Goal: Information Seeking & Learning: Learn about a topic

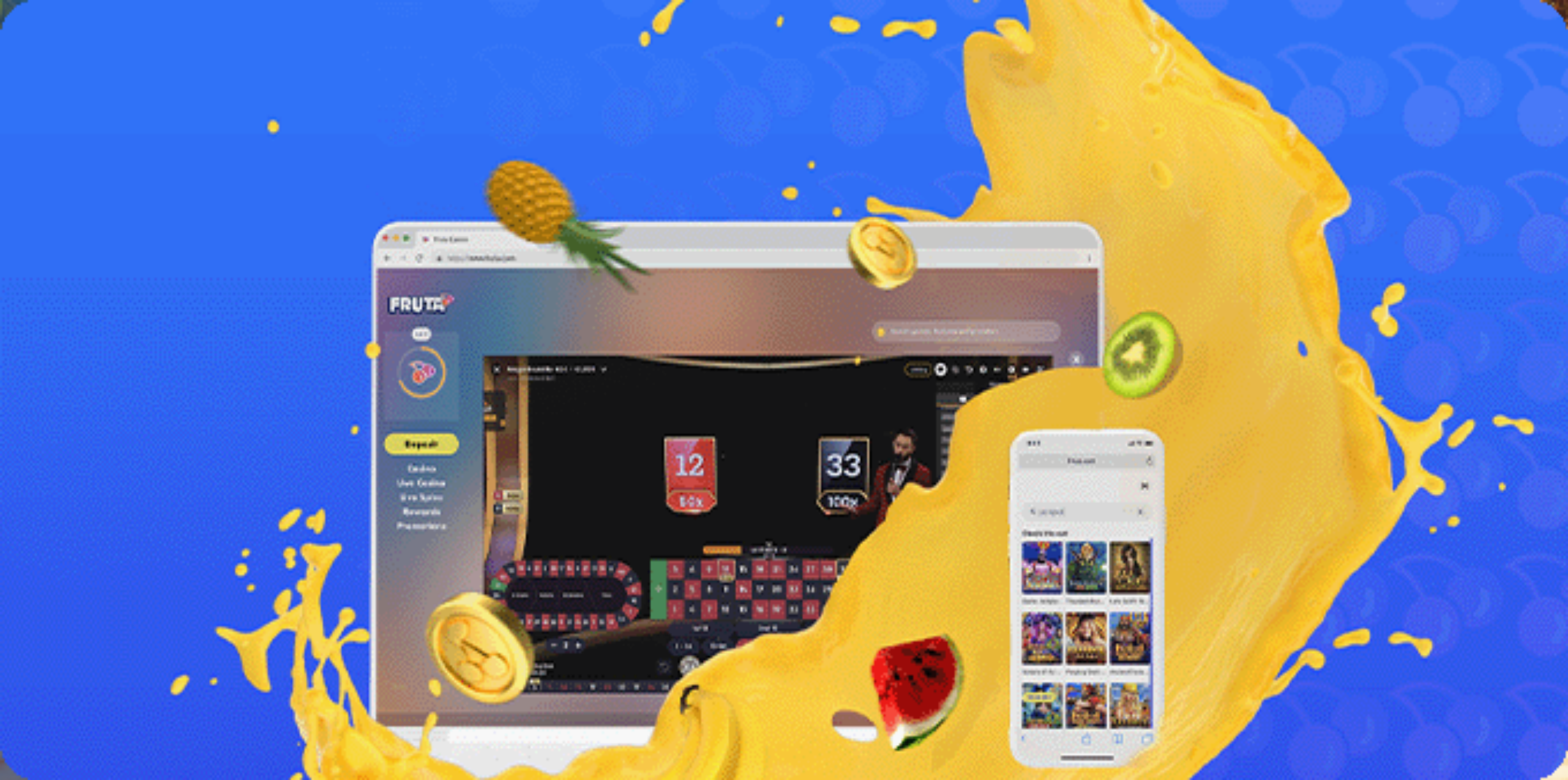
drag, startPoint x: 88, startPoint y: 342, endPoint x: 90, endPoint y: 308, distance: 34.1
click at [68, 205] on button "Palkkiot" at bounding box center [49, 198] width 39 height 13
click at [63, 203] on span "Palkkiot" at bounding box center [49, 197] width 29 height 9
click at [71, 215] on span "Tarjoukset" at bounding box center [50, 209] width 41 height 11
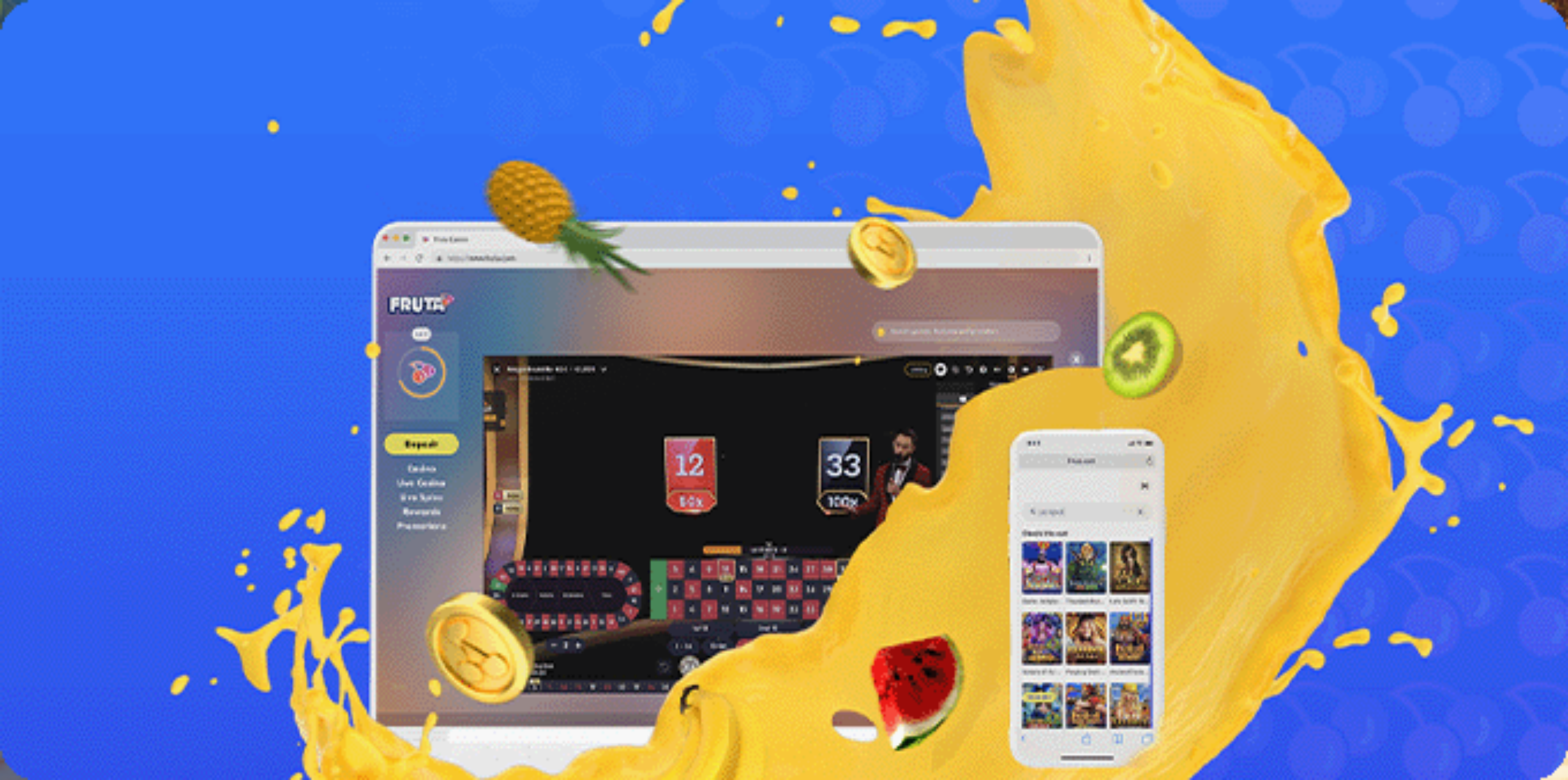
click at [63, 203] on span "Palkkiot" at bounding box center [49, 197] width 29 height 9
drag, startPoint x: 262, startPoint y: 517, endPoint x: 267, endPoint y: 510, distance: 8.6
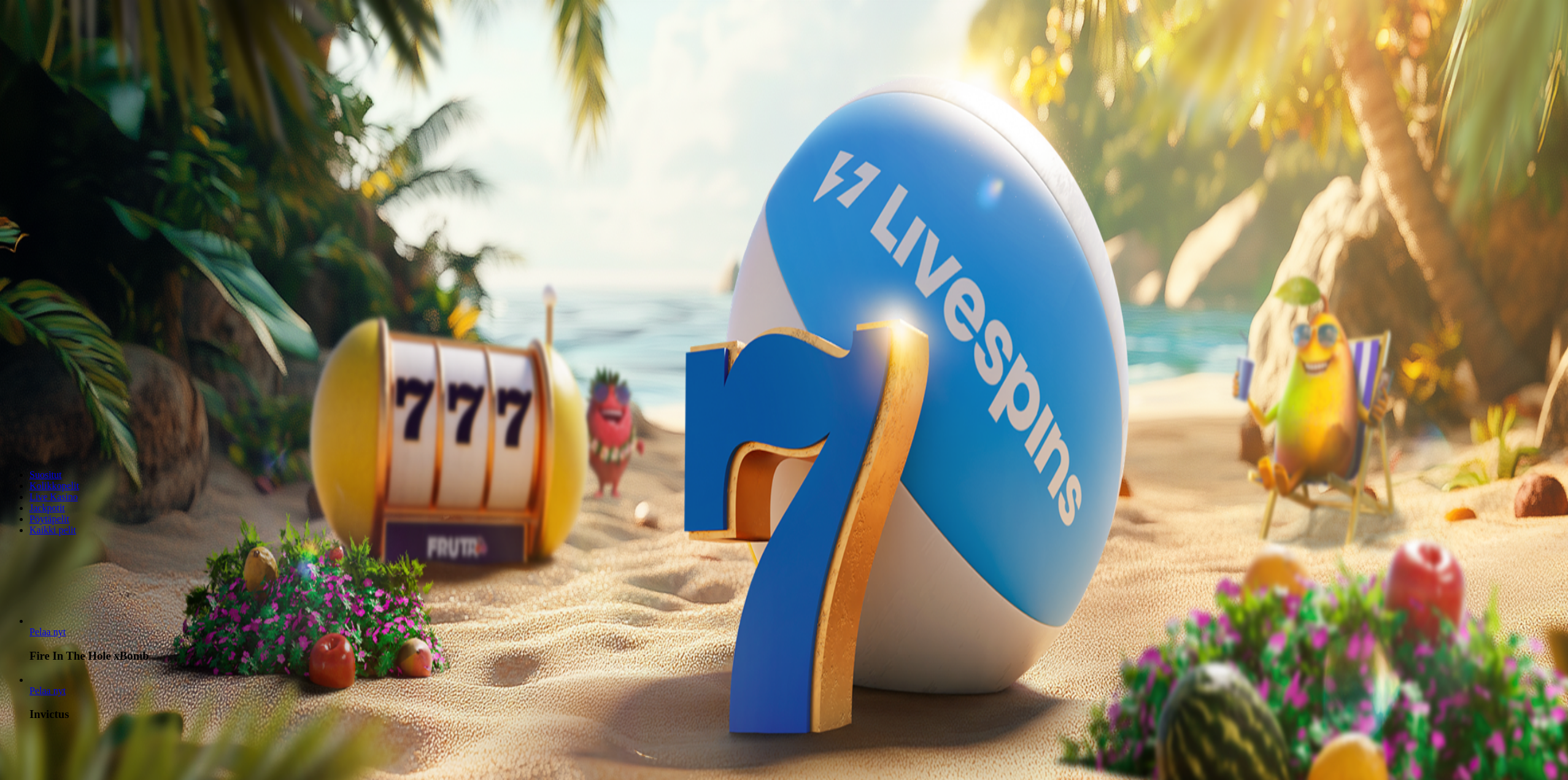
click at [68, 205] on button "Palkkiot" at bounding box center [49, 198] width 39 height 13
